Goal: Task Accomplishment & Management: Use online tool/utility

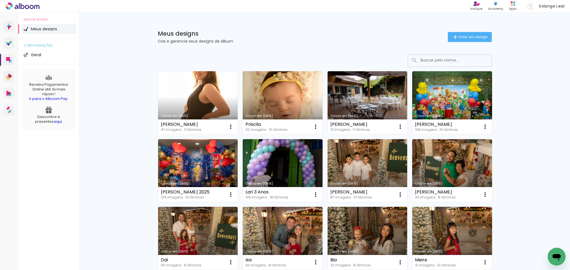
click at [214, 96] on link "Criado em [DATE]" at bounding box center [198, 102] width 80 height 63
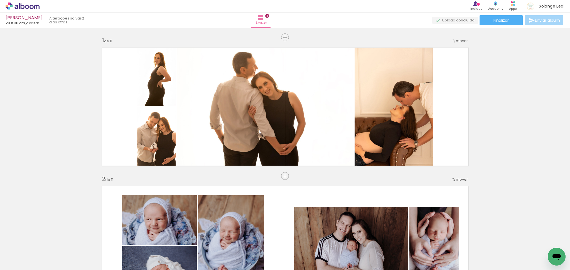
click at [46, 267] on iron-horizontal-list at bounding box center [40, 252] width 11 height 35
drag, startPoint x: 503, startPoint y: 269, endPoint x: 7, endPoint y: 13, distance: 558.0
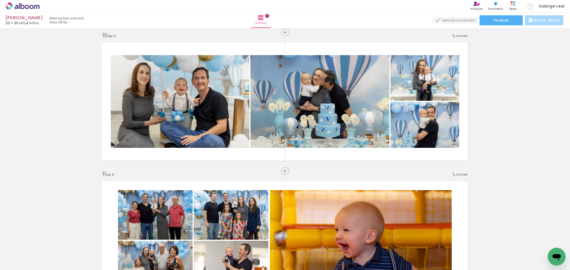
scroll to position [1437, 0]
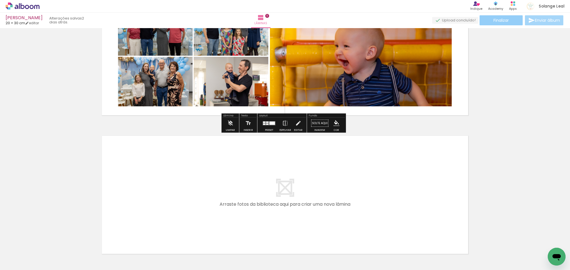
click at [498, 19] on span "Finalizar" at bounding box center [501, 20] width 15 height 4
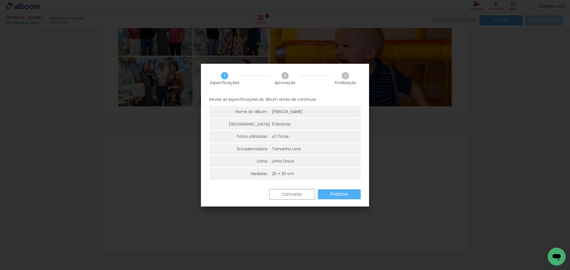
click at [0, 0] on slot "Próximo" at bounding box center [0, 0] width 0 height 0
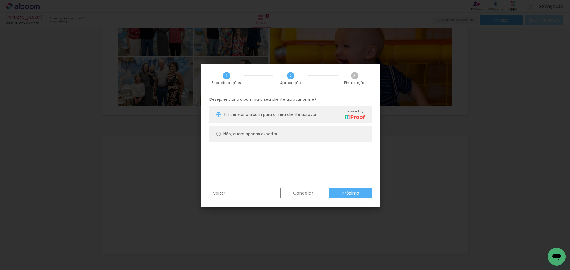
click at [0, 0] on slot "Não, quero apenas exportar" at bounding box center [0, 0] width 0 height 0
type paper-radio-button "on"
click at [0, 0] on slot "Próximo" at bounding box center [0, 0] width 0 height 0
type input "Alta, 300 DPI"
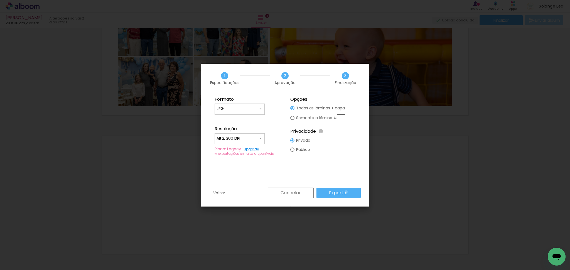
click at [0, 0] on slot "Exportar" at bounding box center [0, 0] width 0 height 0
